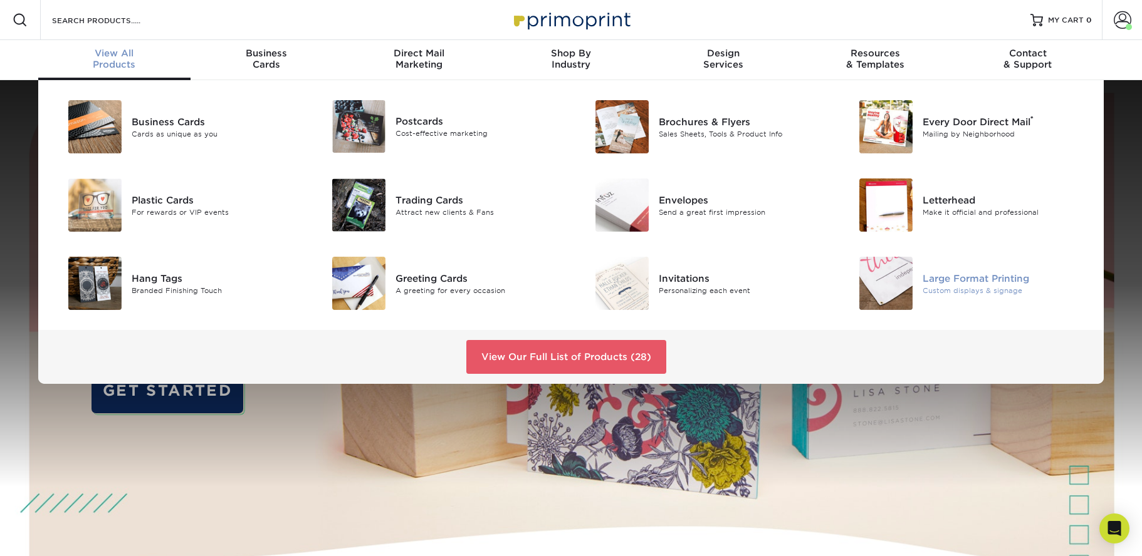
click at [927, 295] on div "Custom displays & signage" at bounding box center [1005, 290] width 166 height 11
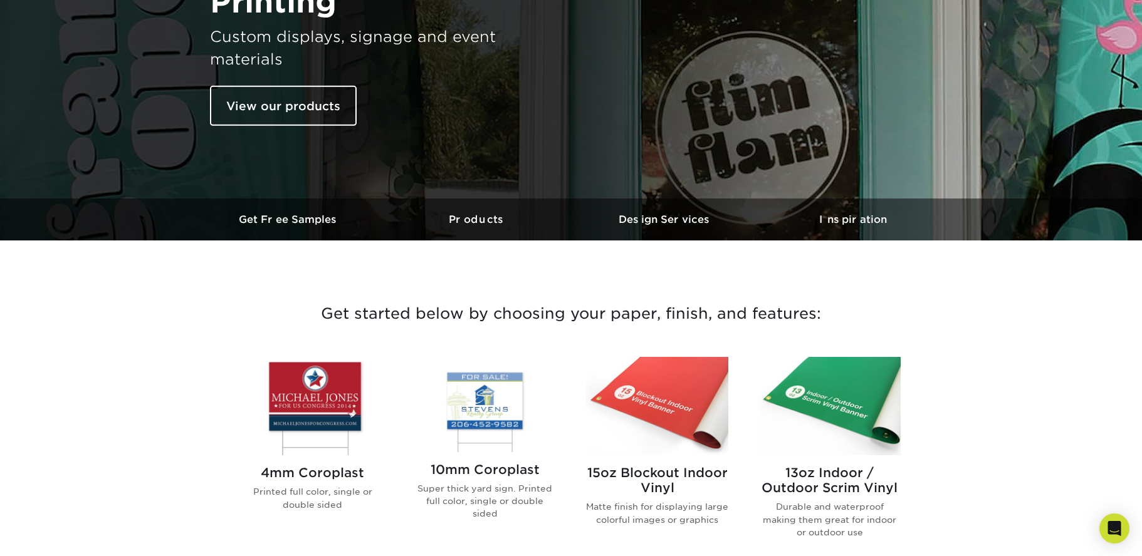
scroll to position [415, 0]
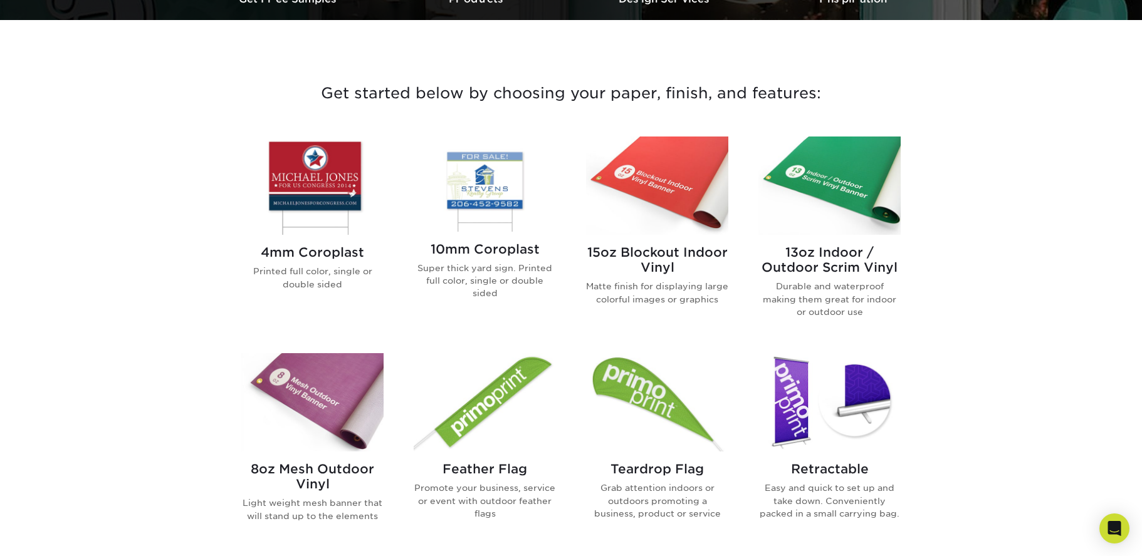
click at [666, 199] on img at bounding box center [657, 186] width 142 height 98
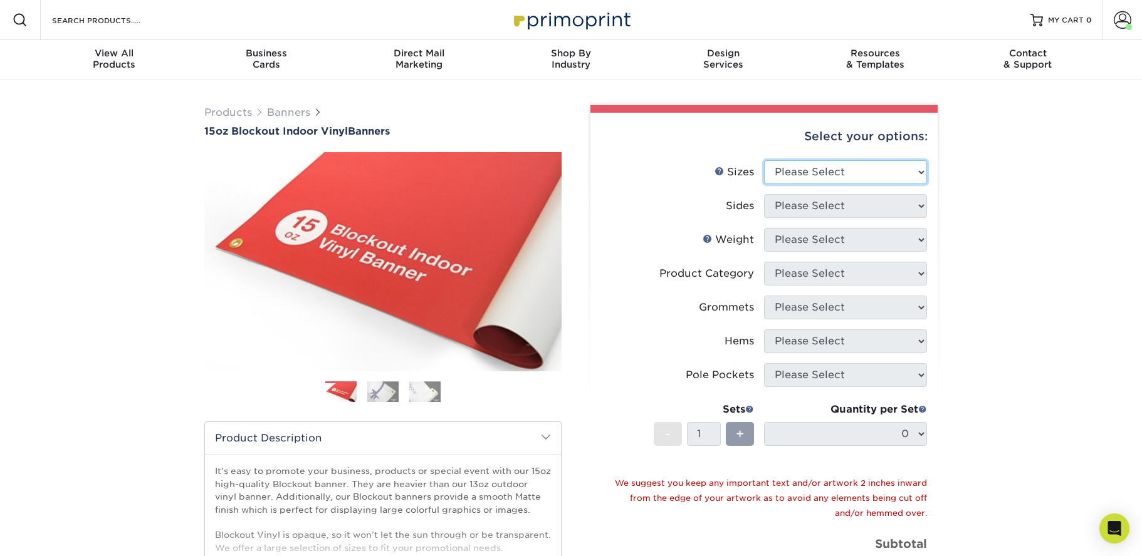
click at [797, 165] on select "Please Select 17" x 32" 18" x 24" 21" x 192" 22" x 35" 22" x 69" 24" x 36" 24" …" at bounding box center [845, 172] width 163 height 24
select select "30.00x48.00"
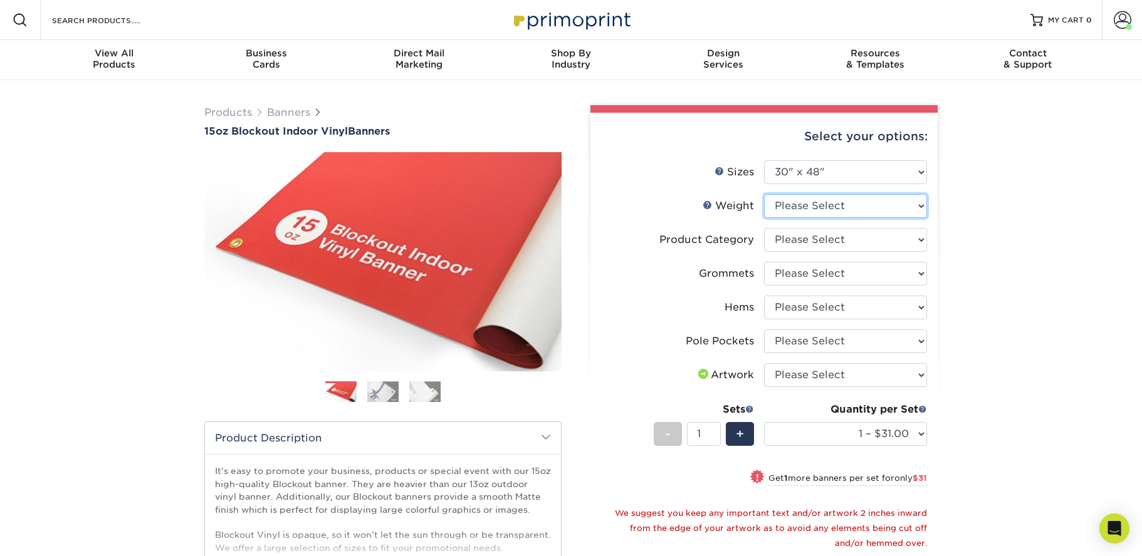
click at [808, 206] on select "Please Select 15OZBLOCKOUT" at bounding box center [845, 206] width 163 height 24
select select "15OZBLOCKOUT"
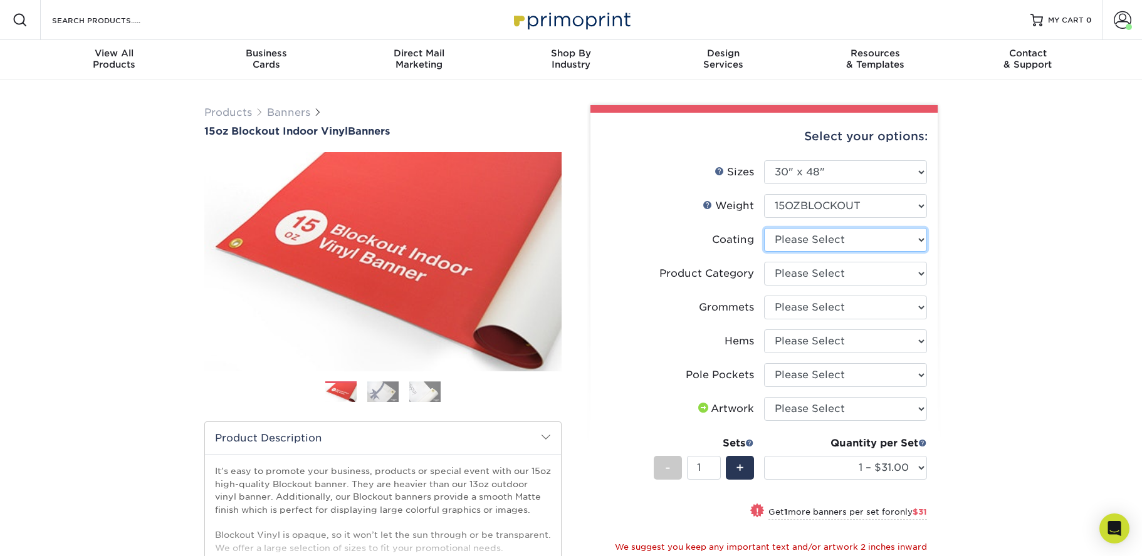
click at [791, 241] on select at bounding box center [845, 240] width 163 height 24
select select "3e7618de-abca-4bda-9f97-8b9129e913d8"
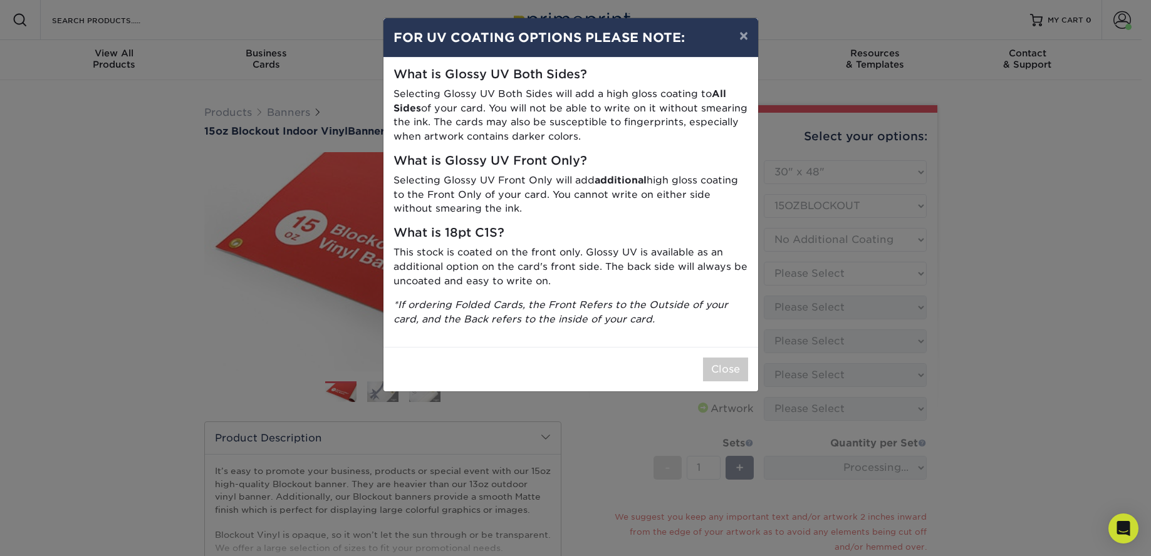
click at [790, 273] on div "× FOR UV COATING OPTIONS PLEASE NOTE: What is Glossy UV Both Sides? Selecting G…" at bounding box center [575, 278] width 1151 height 556
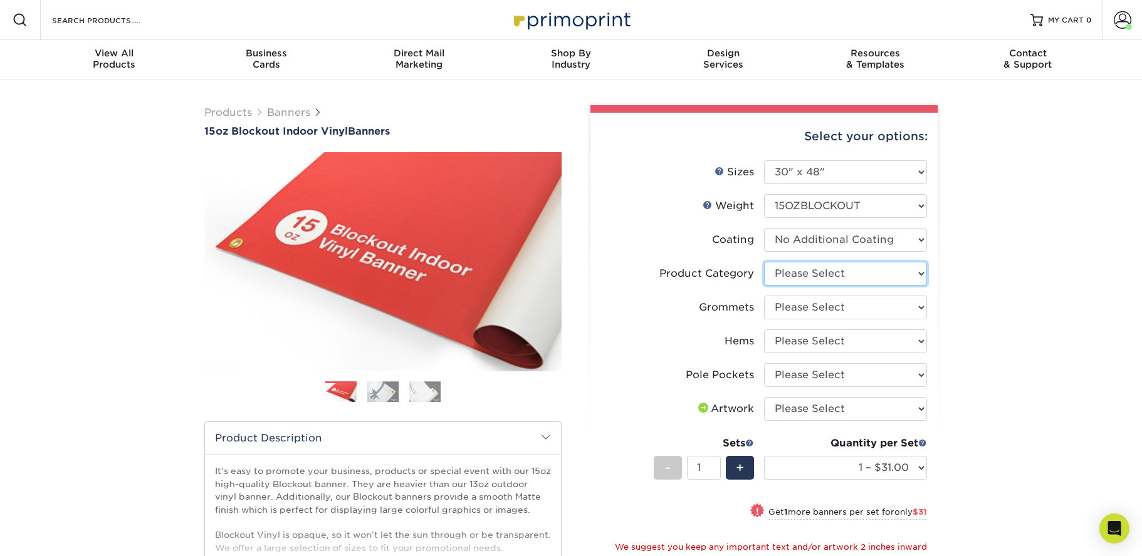
click at [795, 276] on select "Please Select 15oz Blockout Vinyl" at bounding box center [845, 274] width 163 height 24
select select "ab63990c-71be-4401-8343-b30abfa5ad7c"
click at [789, 304] on select "Please Select No Grommets Yes, Grommet All 4 Corners Yes, Grommets Every 2 ft." at bounding box center [845, 308] width 163 height 24
select select "844af484-45a3-48a0-88de-19e51b139d69"
click at [795, 347] on select "Please Select No Hems/Pole Pockets Yes, Hems Top and Bottom Only Yes, Hems All …" at bounding box center [845, 342] width 163 height 24
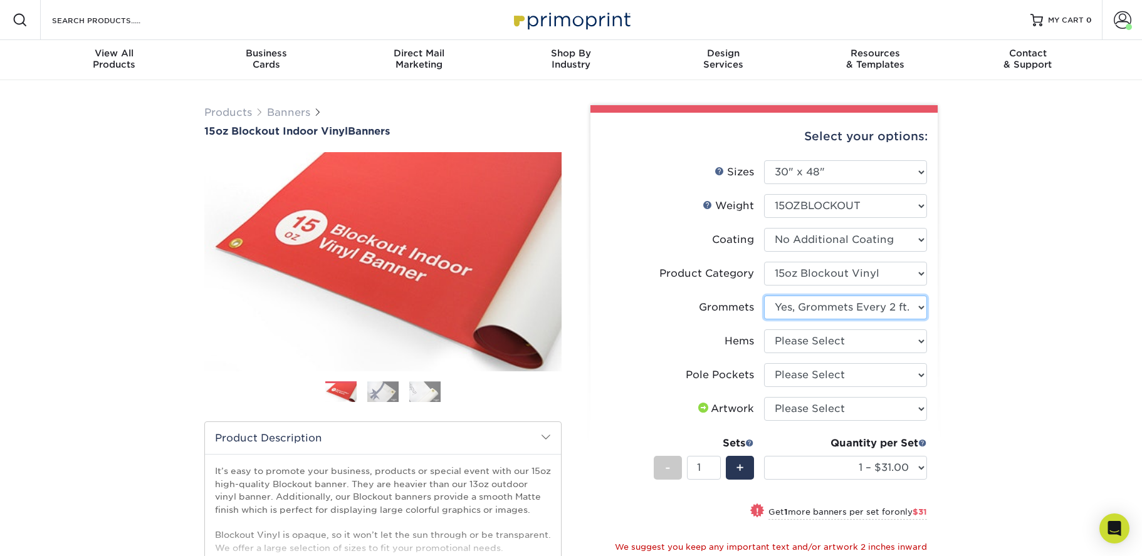
click at [802, 308] on select "Please Select No Grommets Yes, Grommet All 4 Corners Yes, Grommets Every 2 ft." at bounding box center [845, 308] width 163 height 24
click at [788, 339] on select "Please Select No Hems/Pole Pockets Yes, Hems Top and Bottom Only Yes, Hems All …" at bounding box center [845, 342] width 163 height 24
select select "4e4ebf09-664b-4b70-8385-b564872d2e90"
click at [793, 180] on select "Please Select 17" x 32" 18" x 24" 21" x 192" 22" x 35" 22" x 69" 24" x 36" 24" …" at bounding box center [845, 172] width 163 height 24
